Goal: Task Accomplishment & Management: Manage account settings

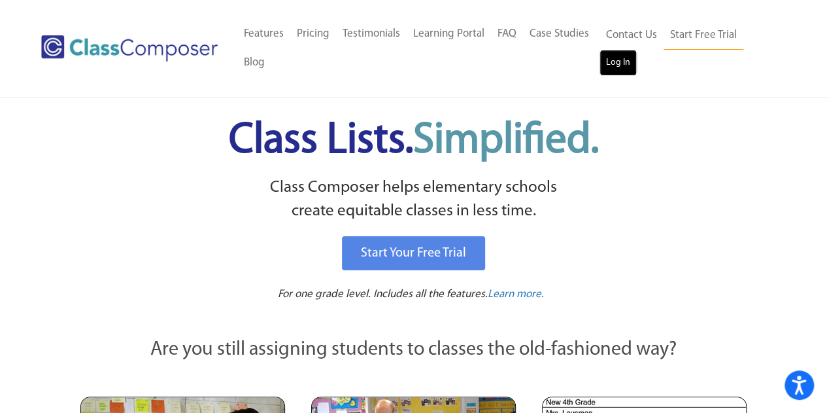
click at [612, 61] on link "Log In" at bounding box center [618, 63] width 37 height 26
click at [681, 120] on h1 "Class Lists. Simplified." at bounding box center [414, 141] width 645 height 60
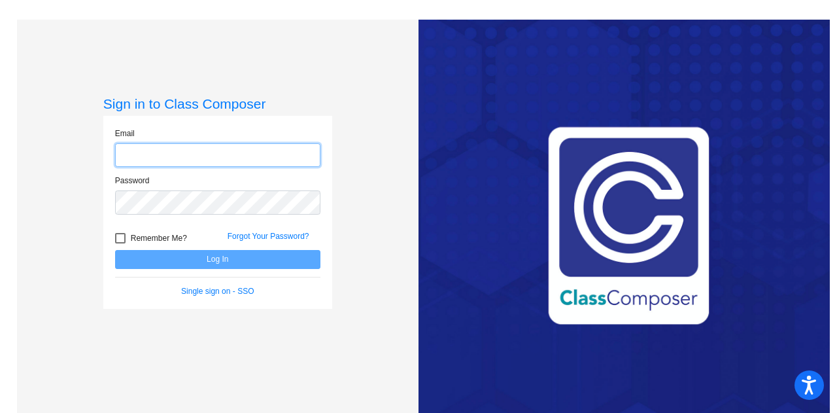
type input "brad.toohill@lcps.org"
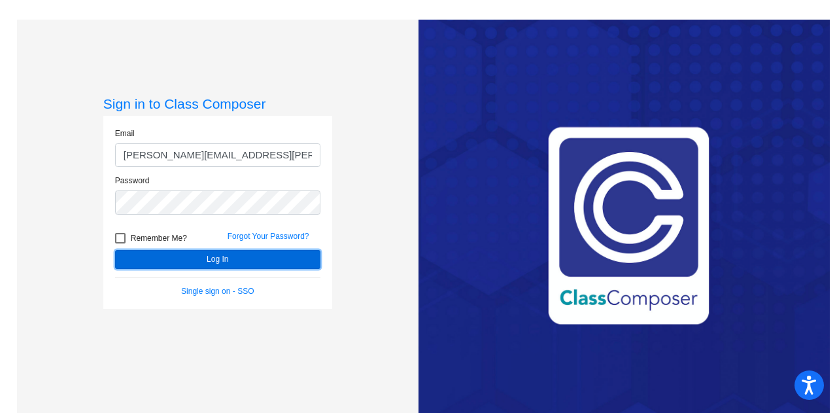
click at [192, 261] on button "Log In" at bounding box center [217, 259] width 205 height 19
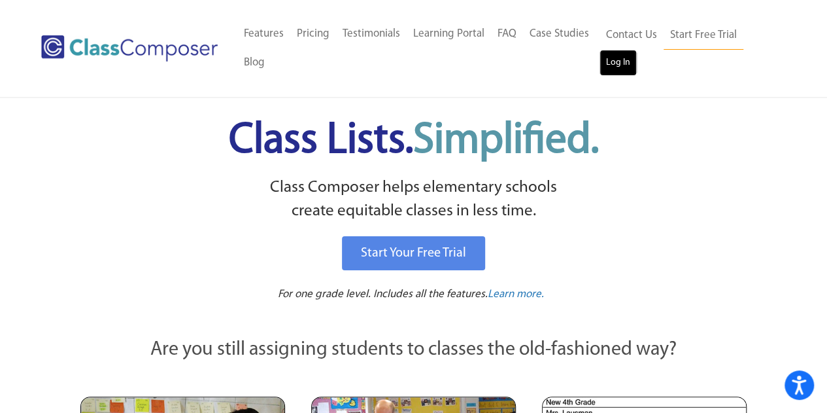
click at [608, 70] on link "Log In" at bounding box center [618, 63] width 37 height 26
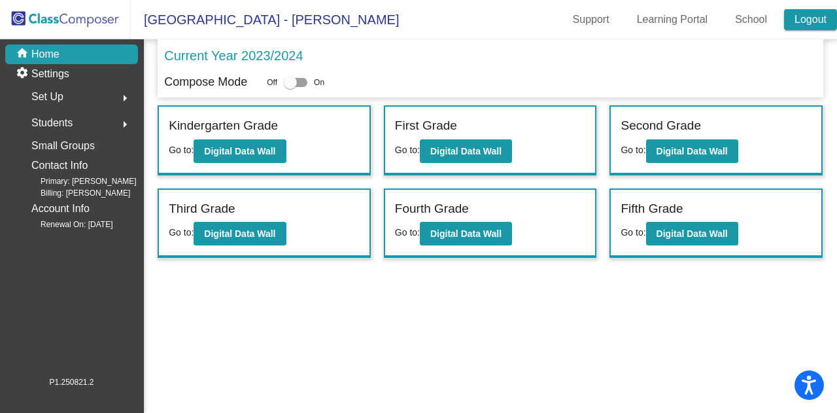
click at [802, 18] on link "Logout" at bounding box center [810, 19] width 53 height 21
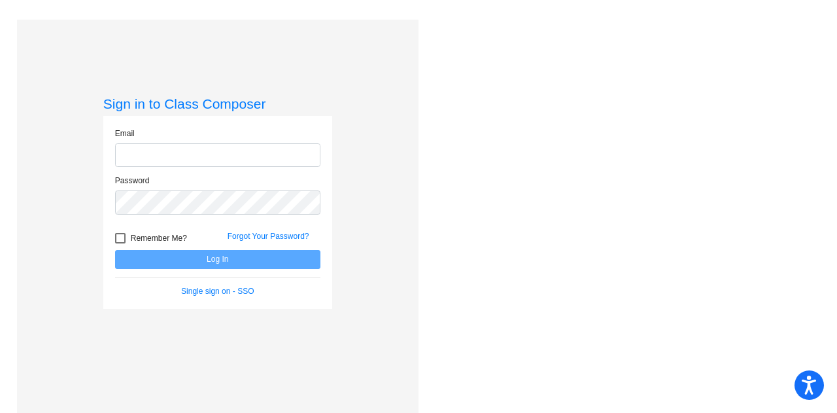
type input "brad.toohill@lcps.org"
